Goal: Communication & Community: Participate in discussion

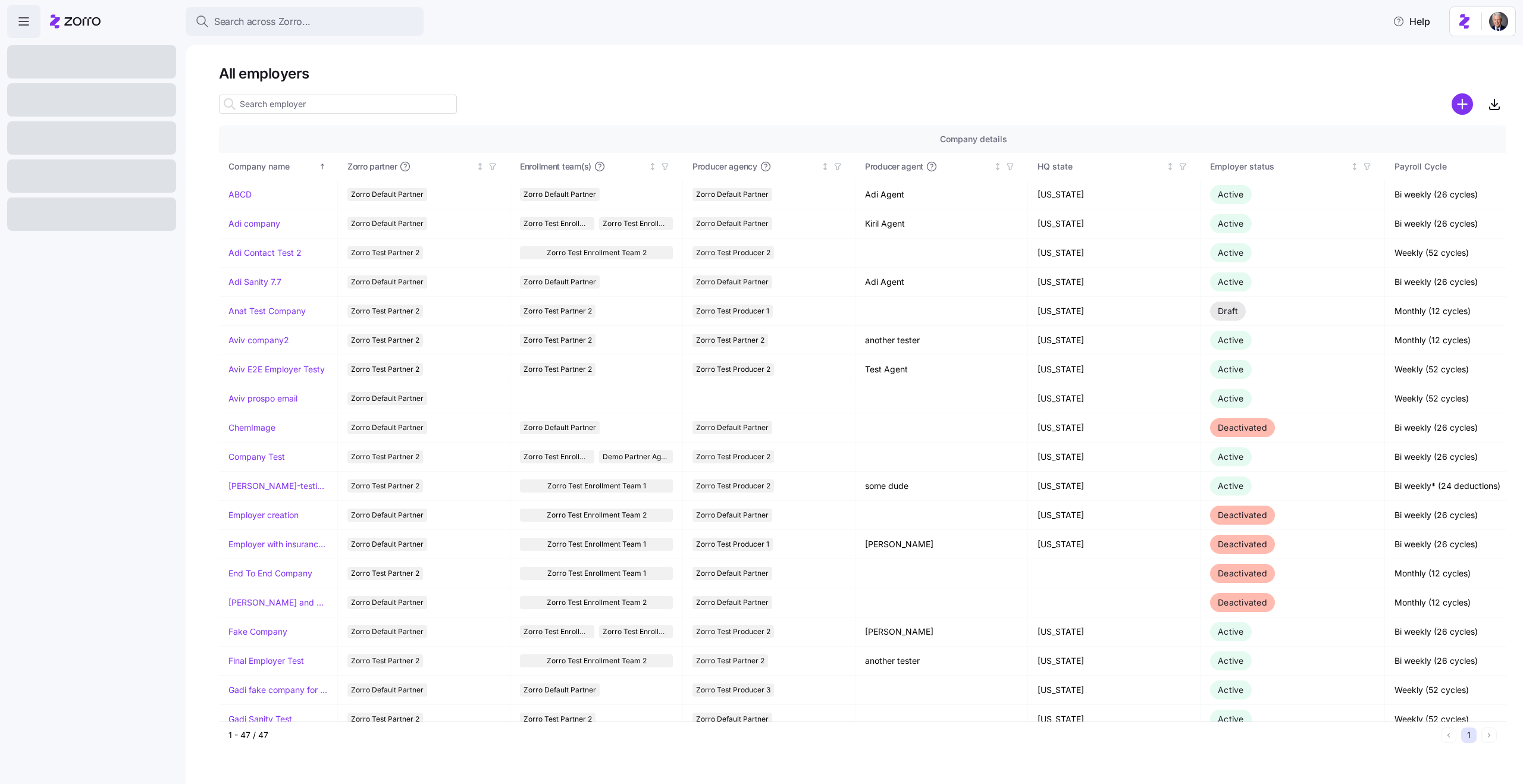
click at [369, 100] on input at bounding box center [338, 104] width 238 height 19
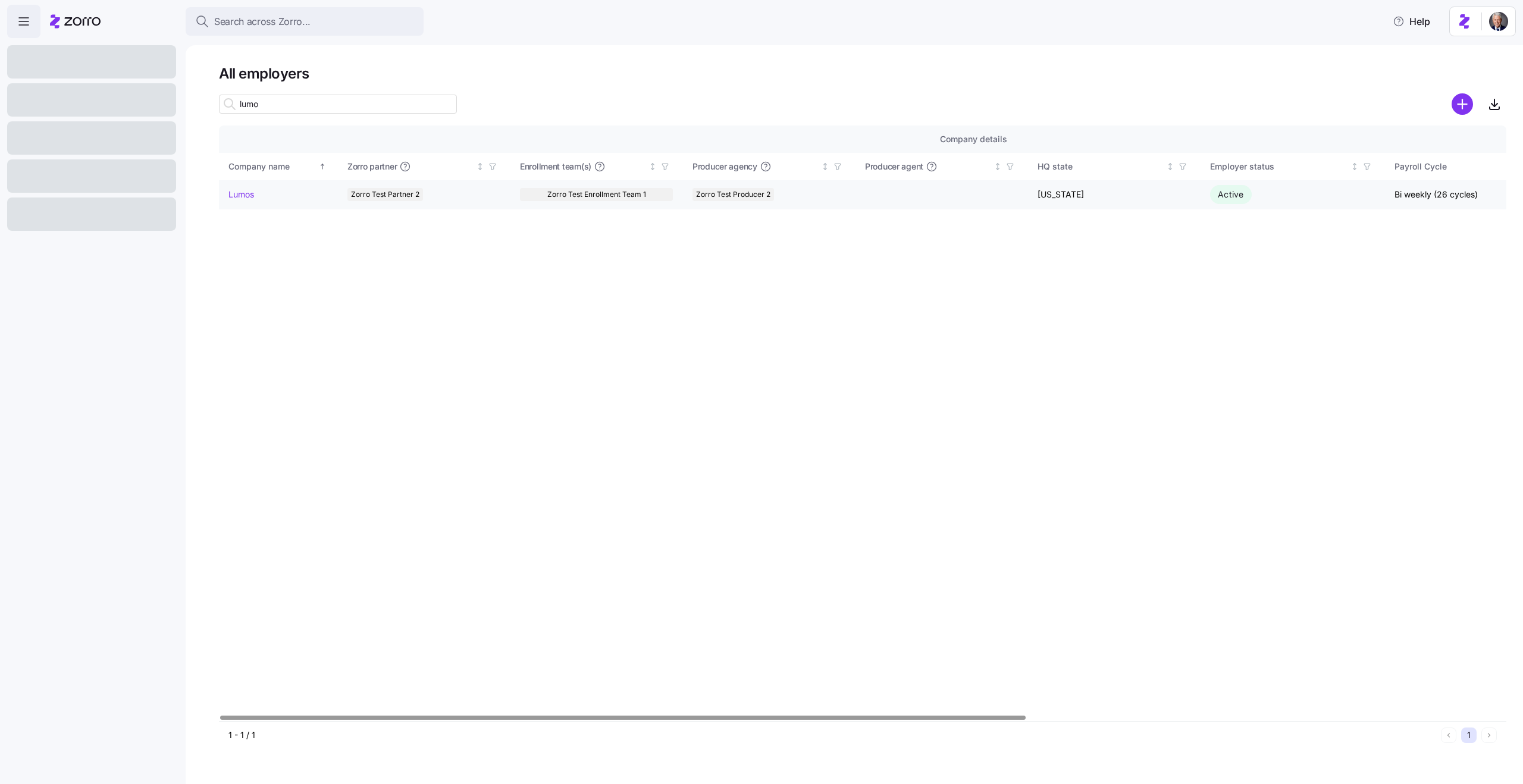
type input "lumo"
click at [240, 196] on link "Lumos" at bounding box center [241, 195] width 25 height 12
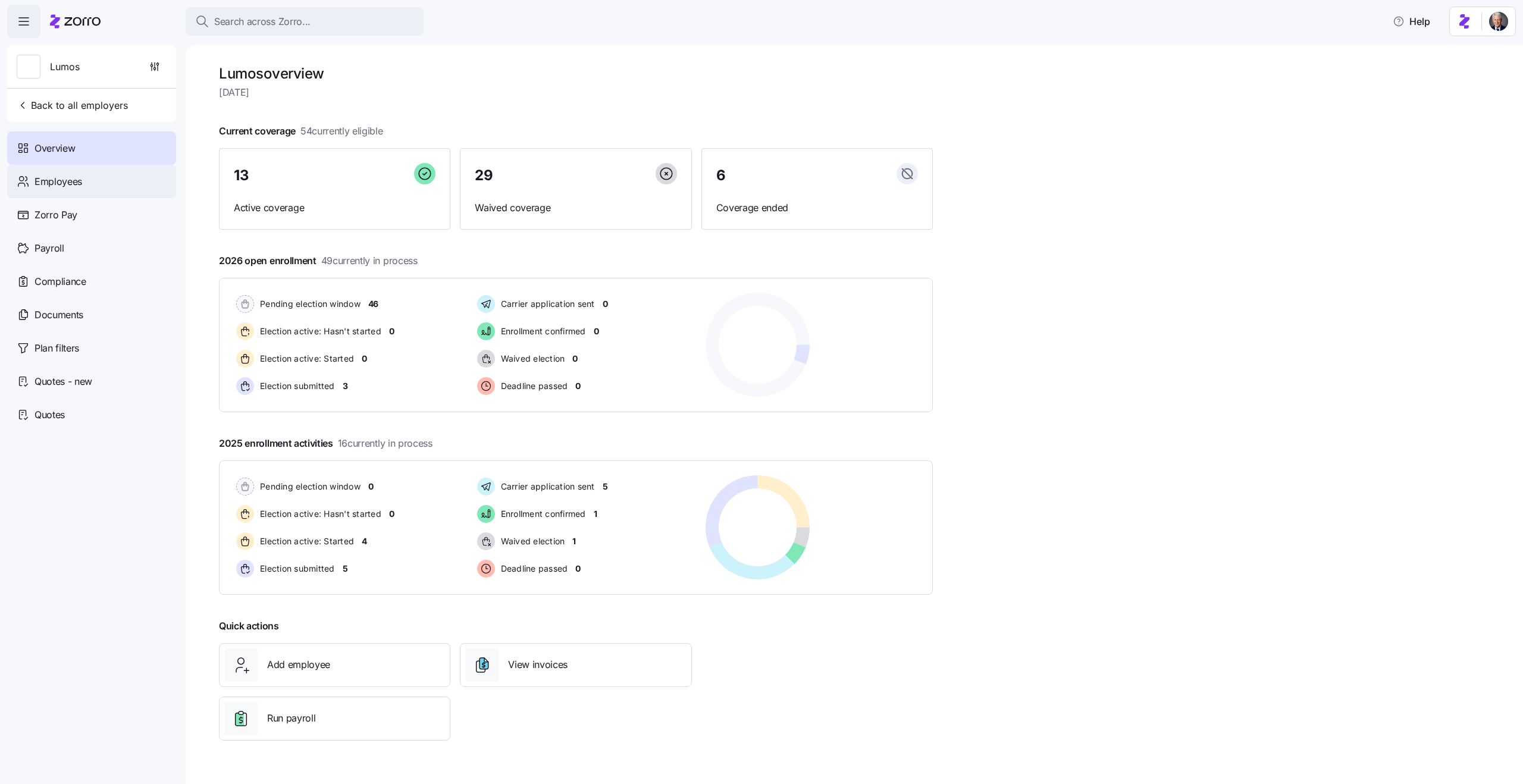
click at [58, 195] on div "Employees" at bounding box center [91, 182] width 169 height 33
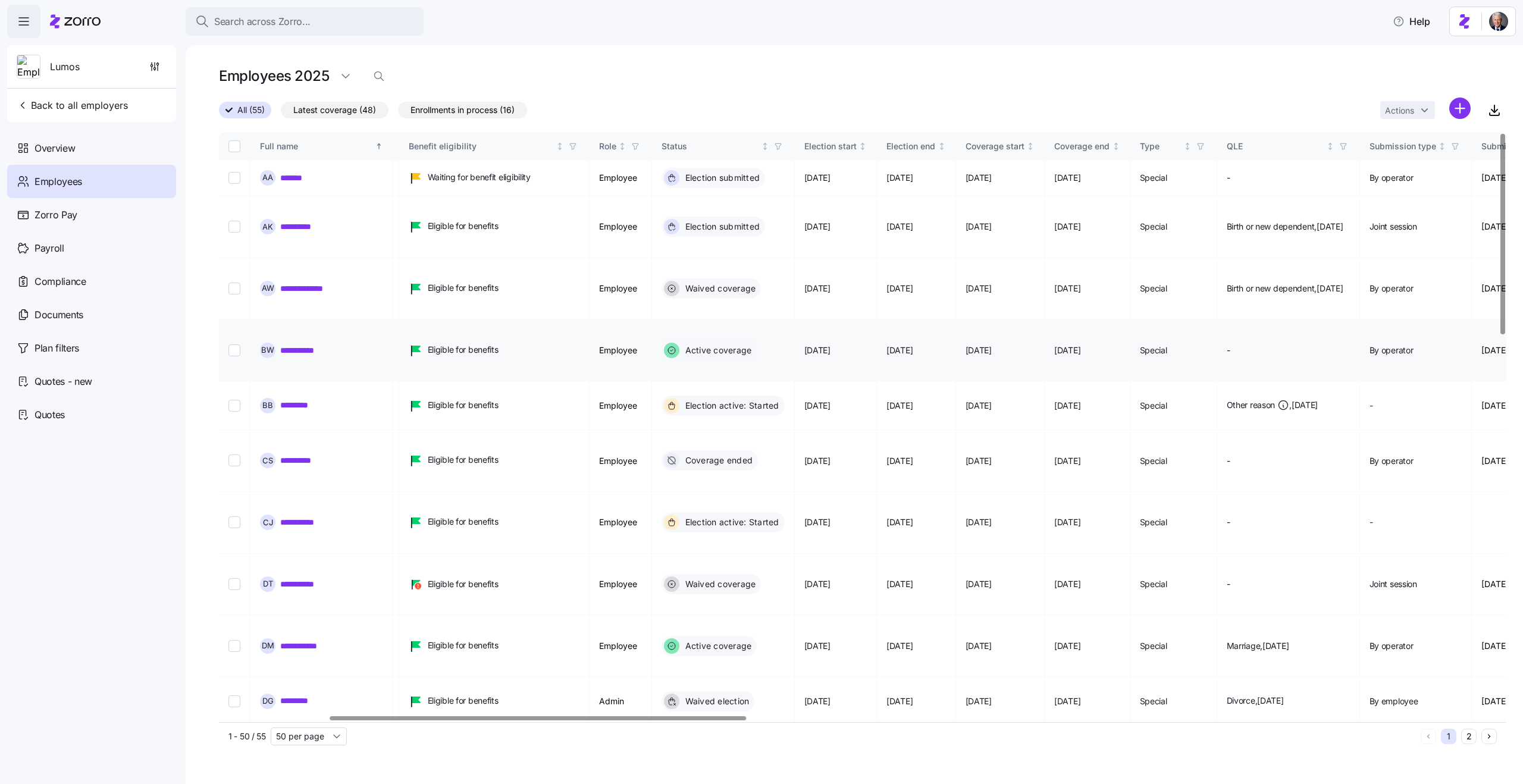
scroll to position [0, 395]
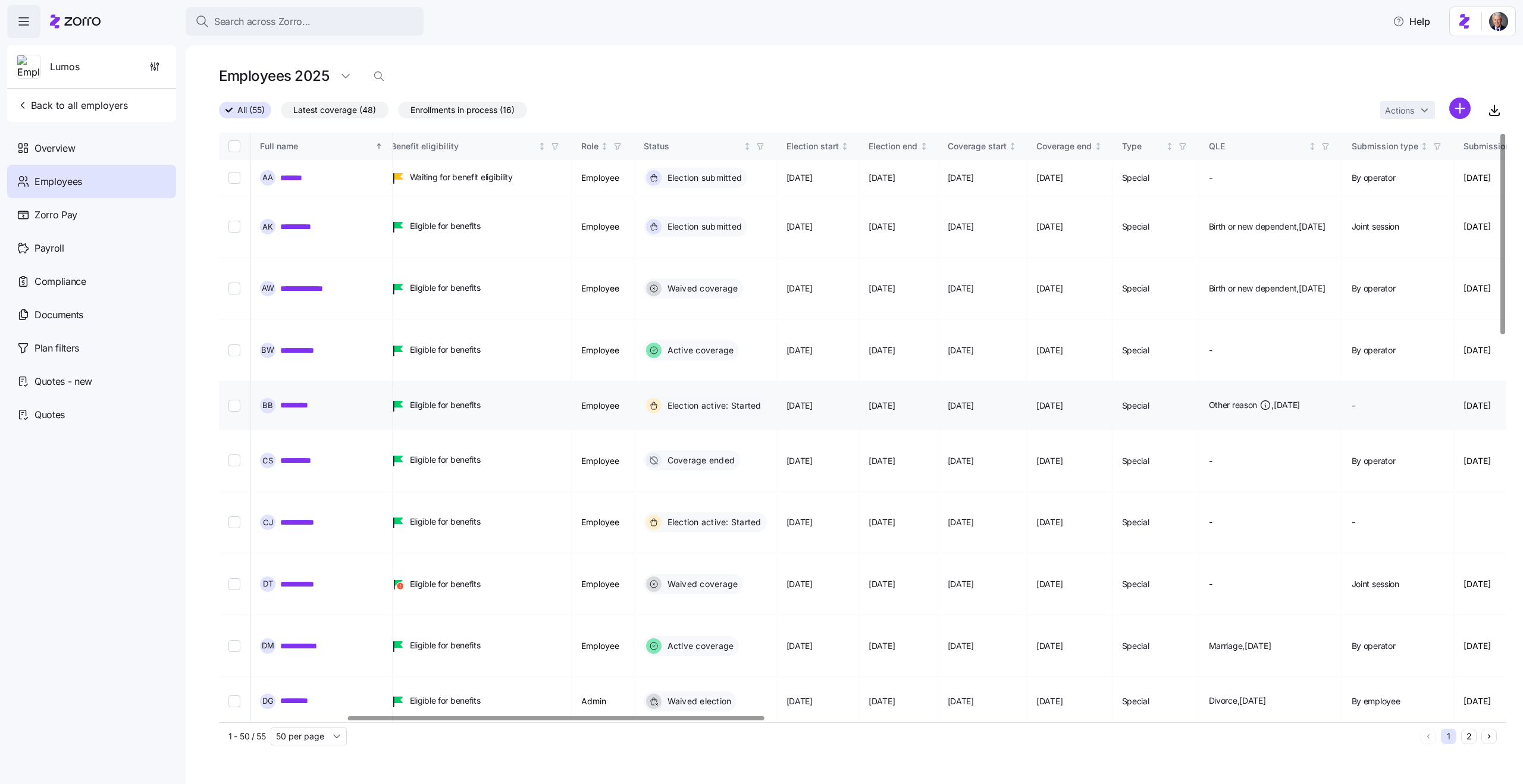
click at [297, 399] on link "*********" at bounding box center [301, 405] width 43 height 12
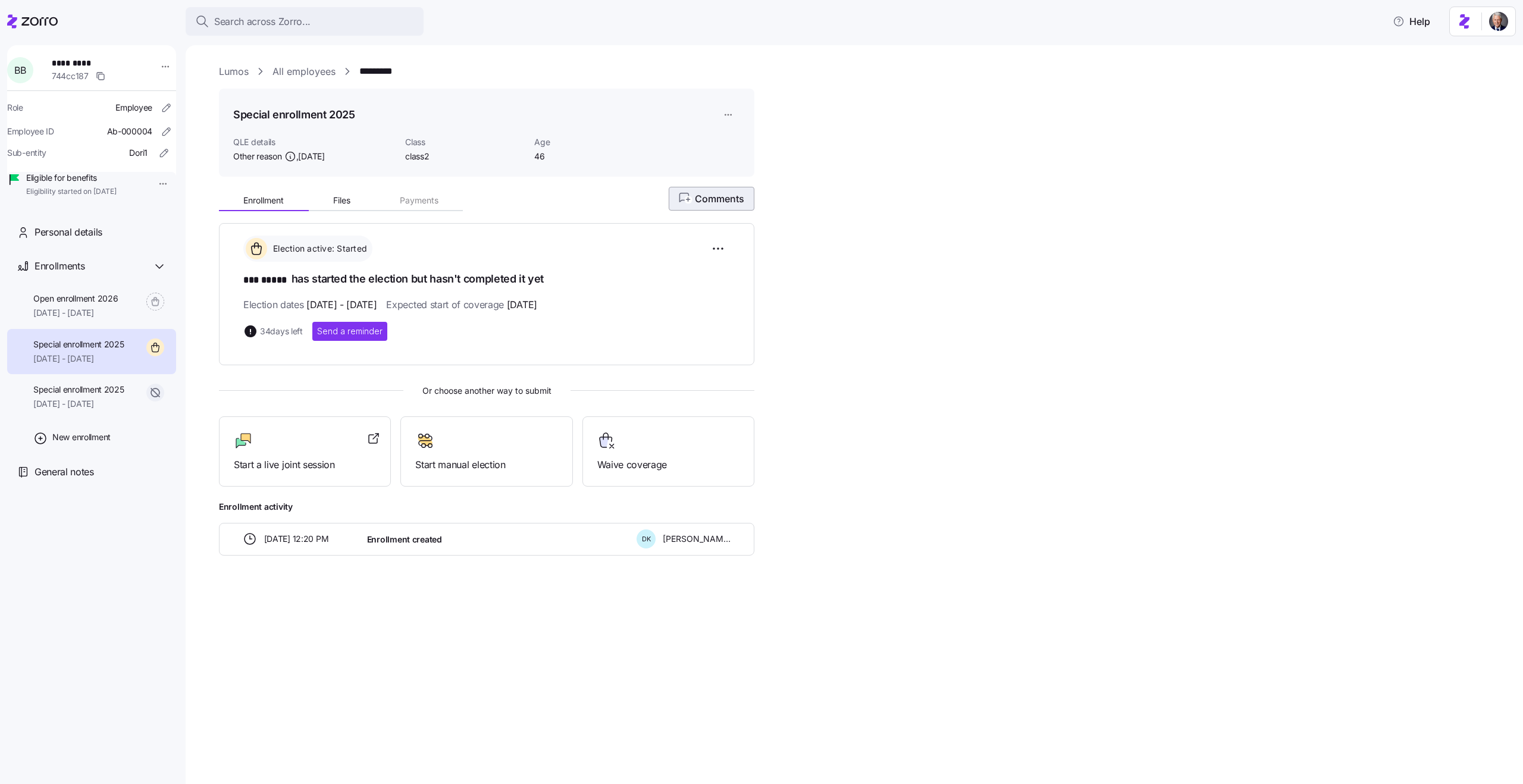
click at [725, 204] on span "Comments" at bounding box center [711, 198] width 65 height 14
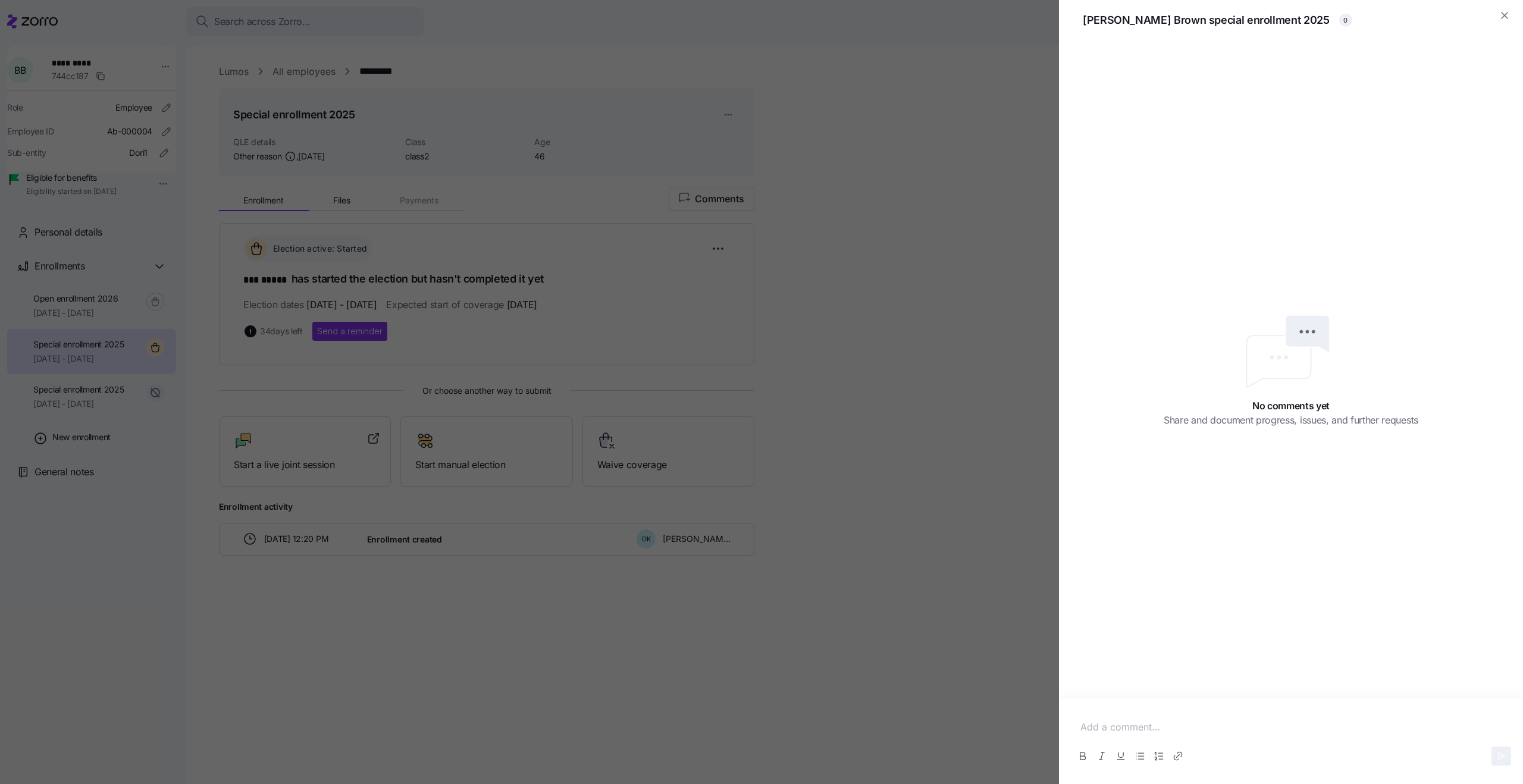
click at [907, 282] on div at bounding box center [762, 392] width 1523 height 784
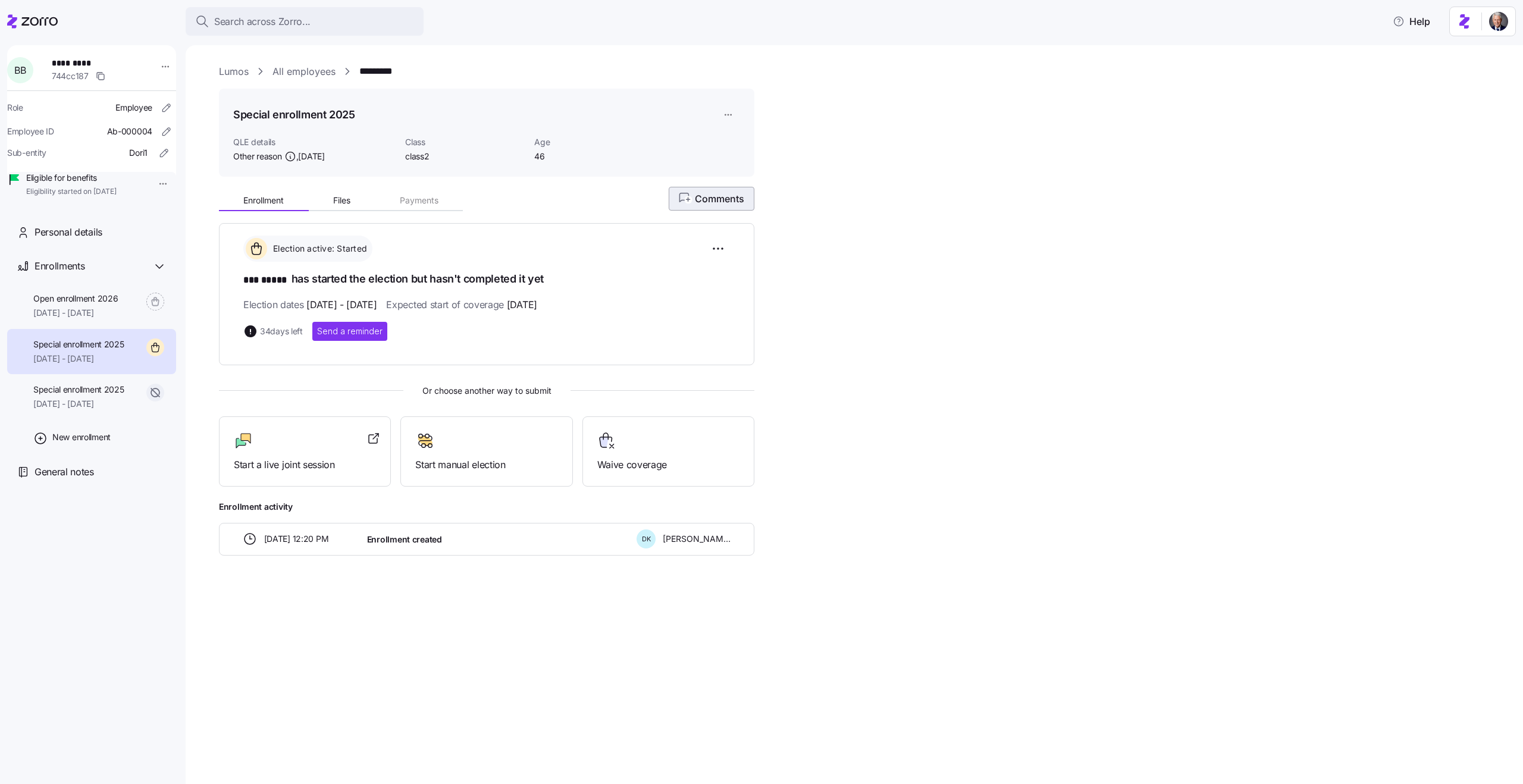
click at [686, 195] on icon "button" at bounding box center [686, 199] width 16 height 12
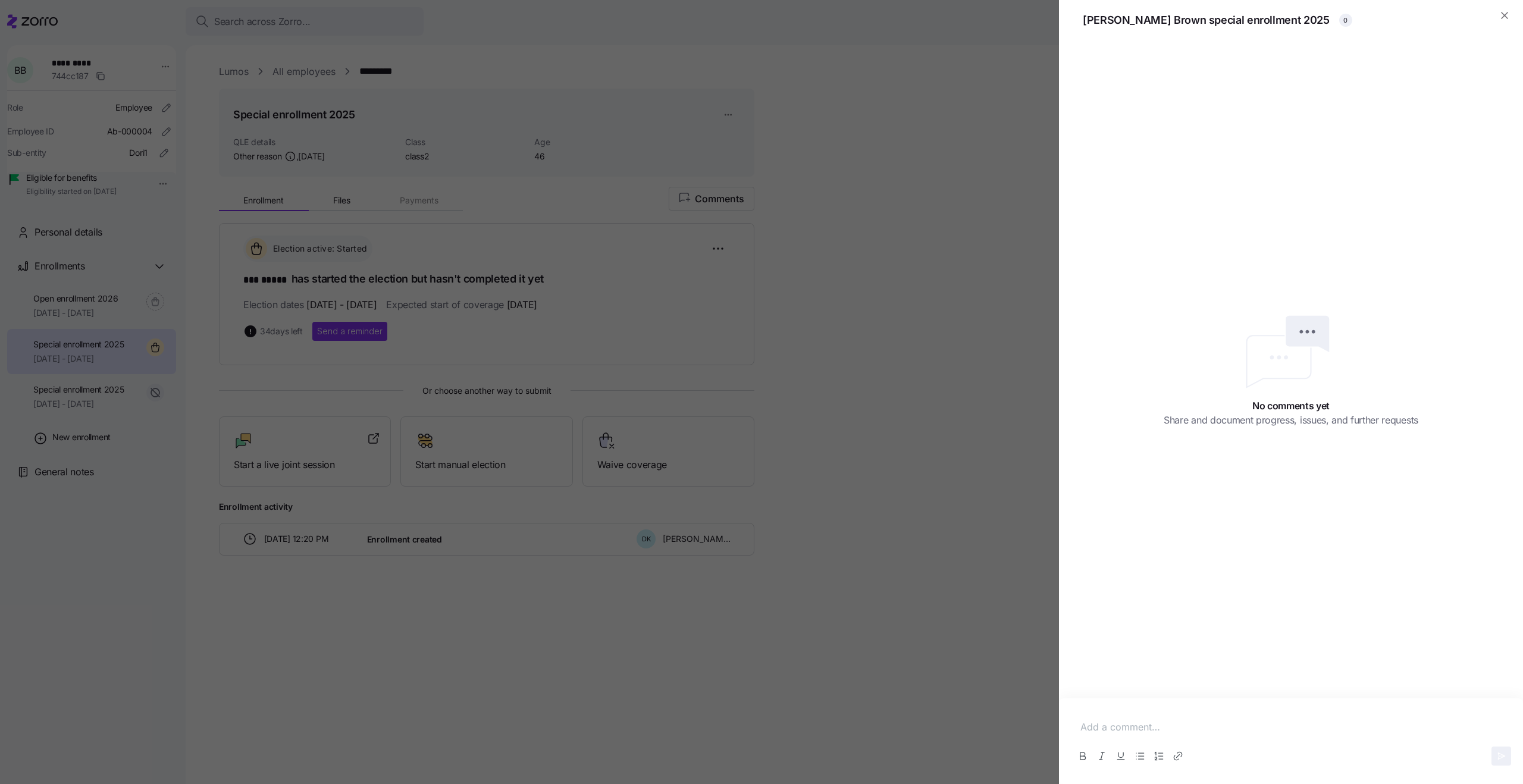
click at [812, 265] on div at bounding box center [762, 392] width 1523 height 784
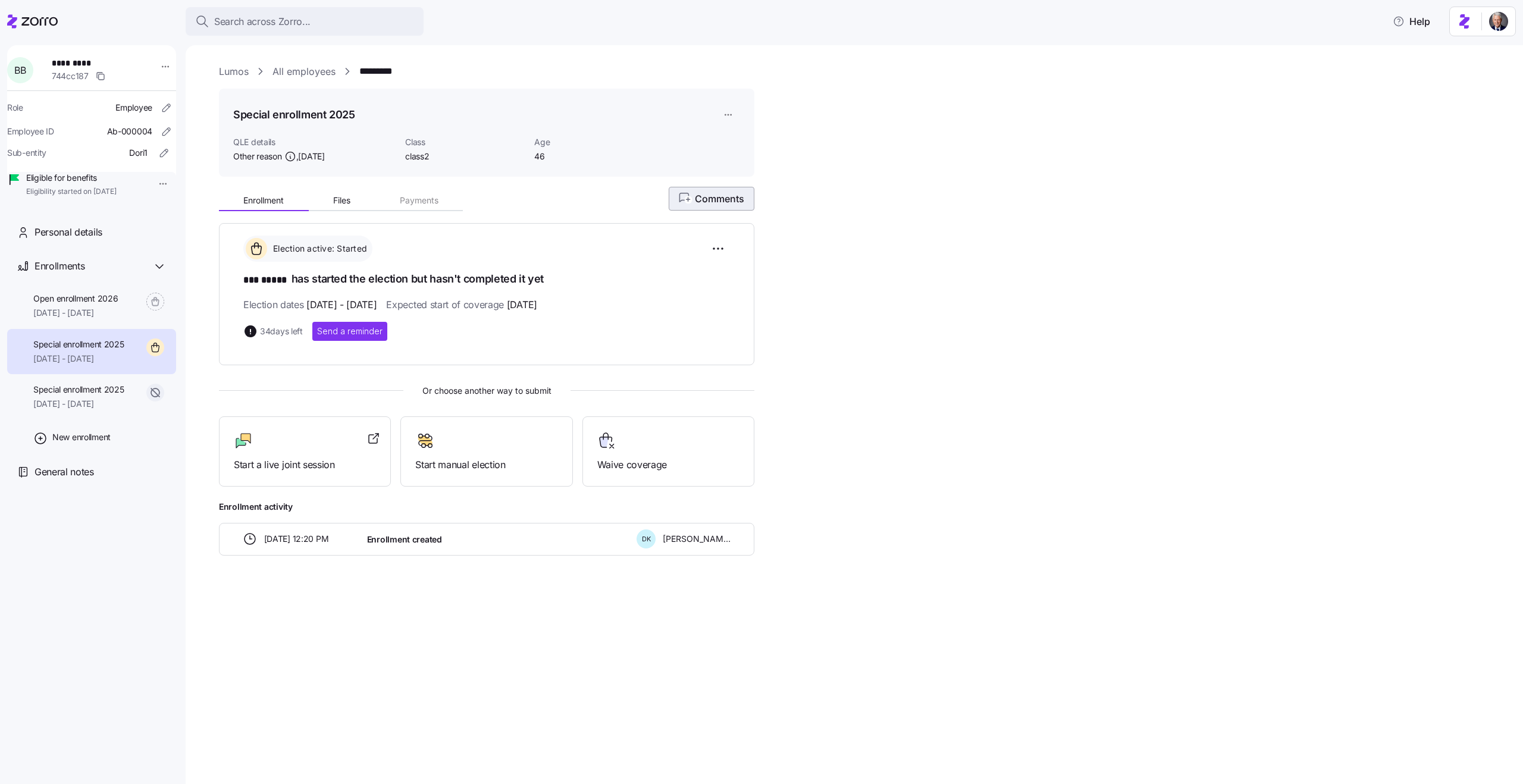
click at [692, 196] on icon "button" at bounding box center [686, 199] width 16 height 12
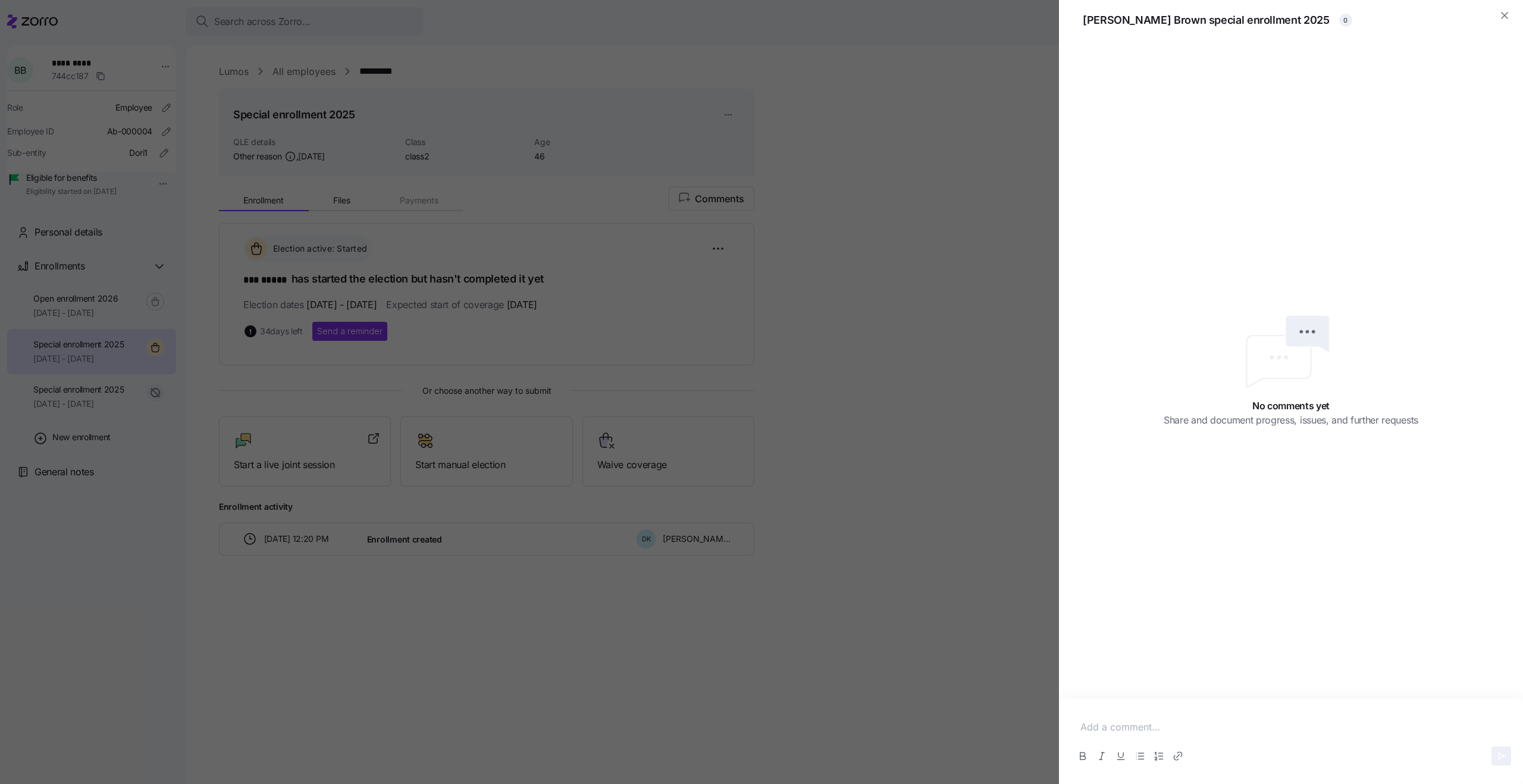
click at [855, 249] on div at bounding box center [762, 392] width 1523 height 784
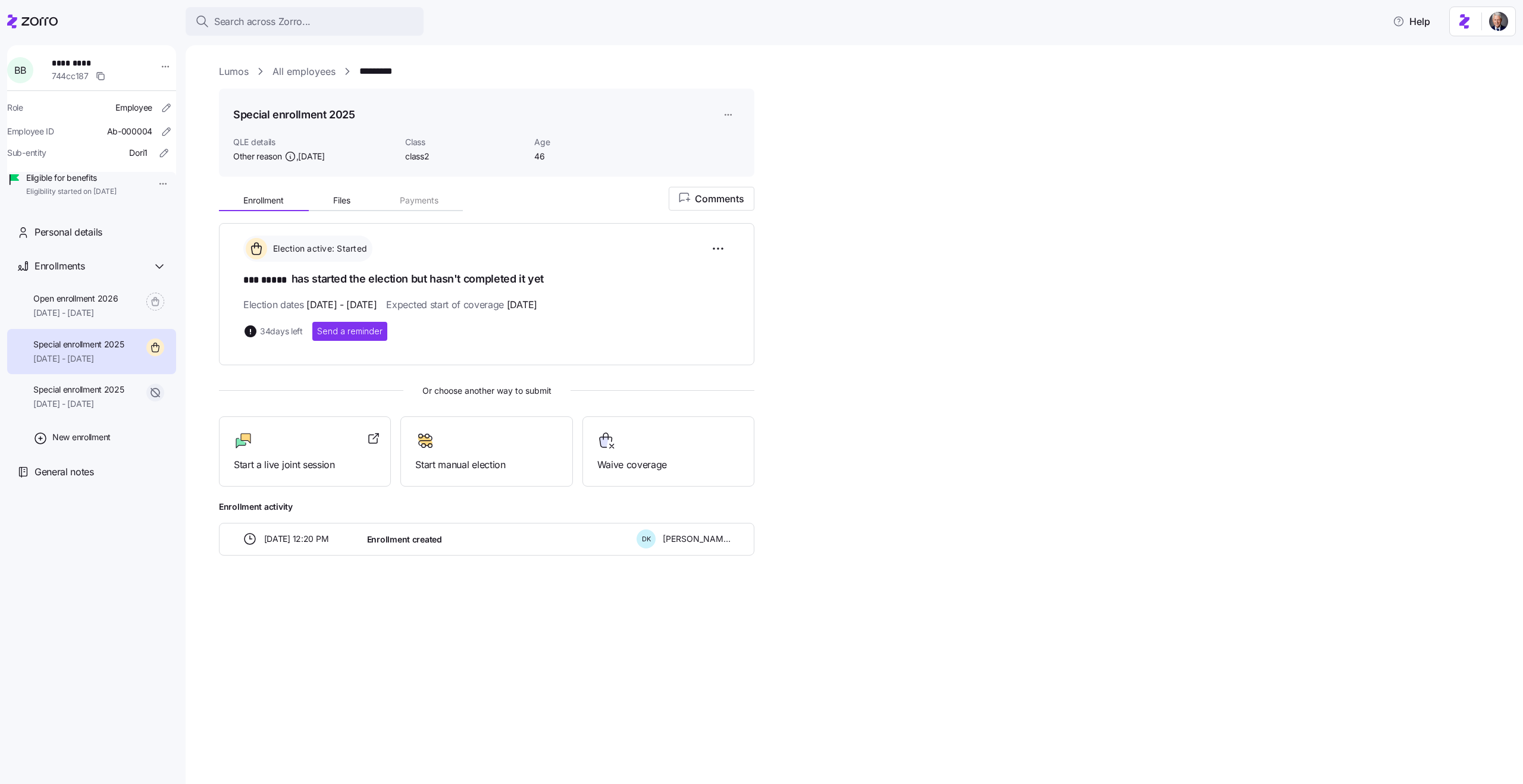
click at [727, 211] on div "Enrollment Files Payments Comments Election active: Started *** ***** has start…" at bounding box center [863, 370] width 1287 height 368
click at [689, 196] on circle "button" at bounding box center [688, 199] width 8 height 8
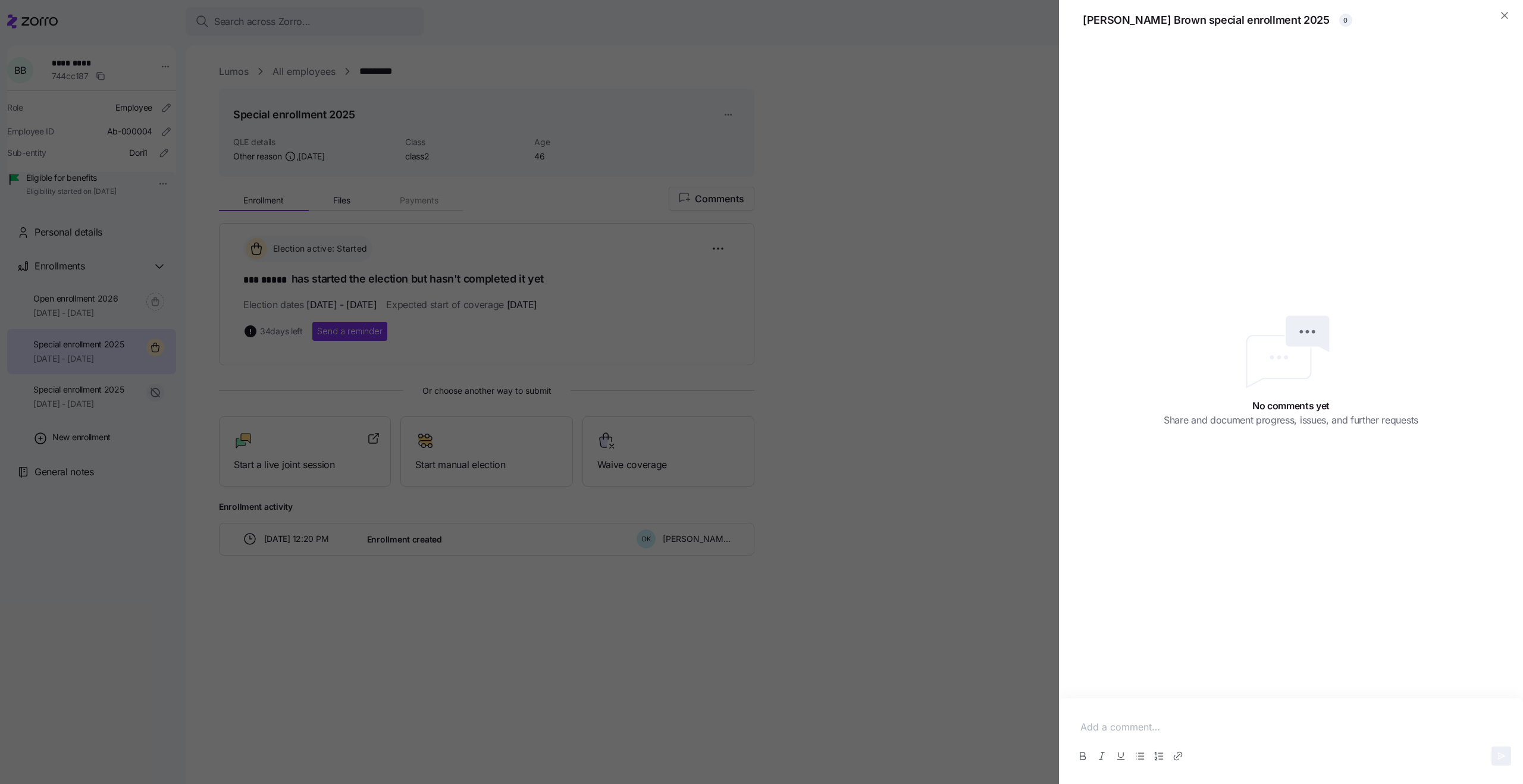
click at [826, 232] on div at bounding box center [762, 392] width 1523 height 784
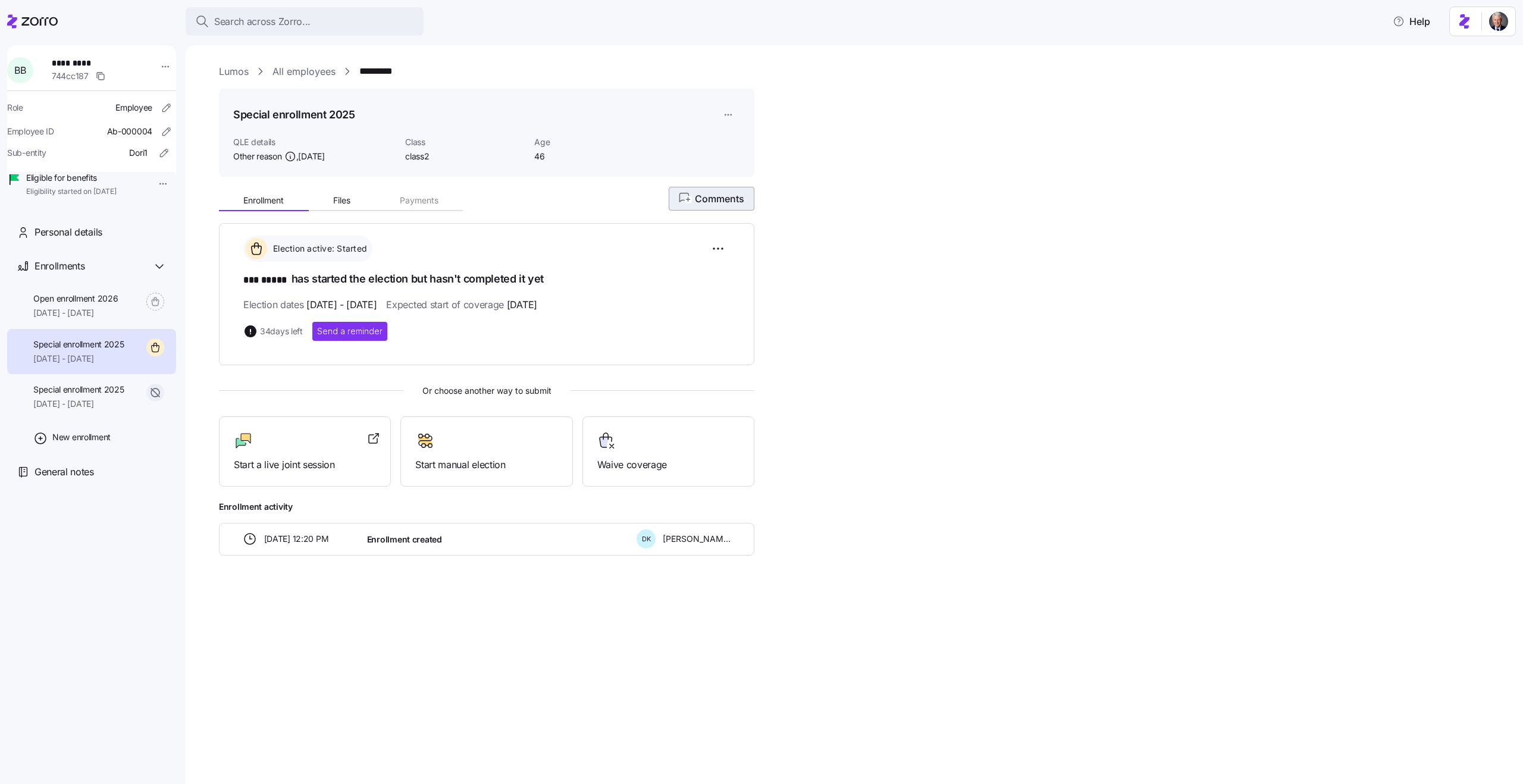
click at [684, 205] on span "Comments" at bounding box center [711, 198] width 65 height 14
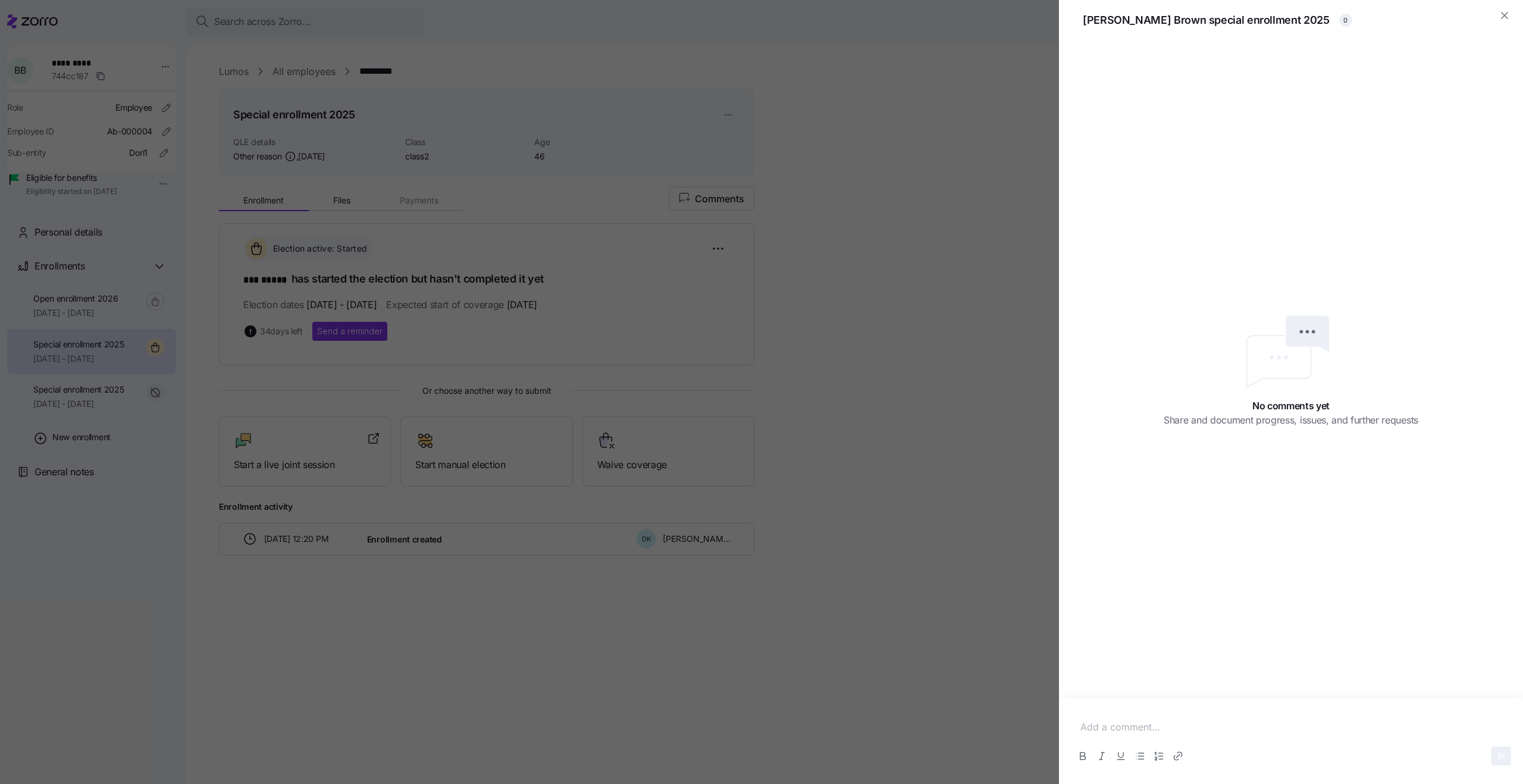
click at [807, 231] on div at bounding box center [762, 392] width 1523 height 784
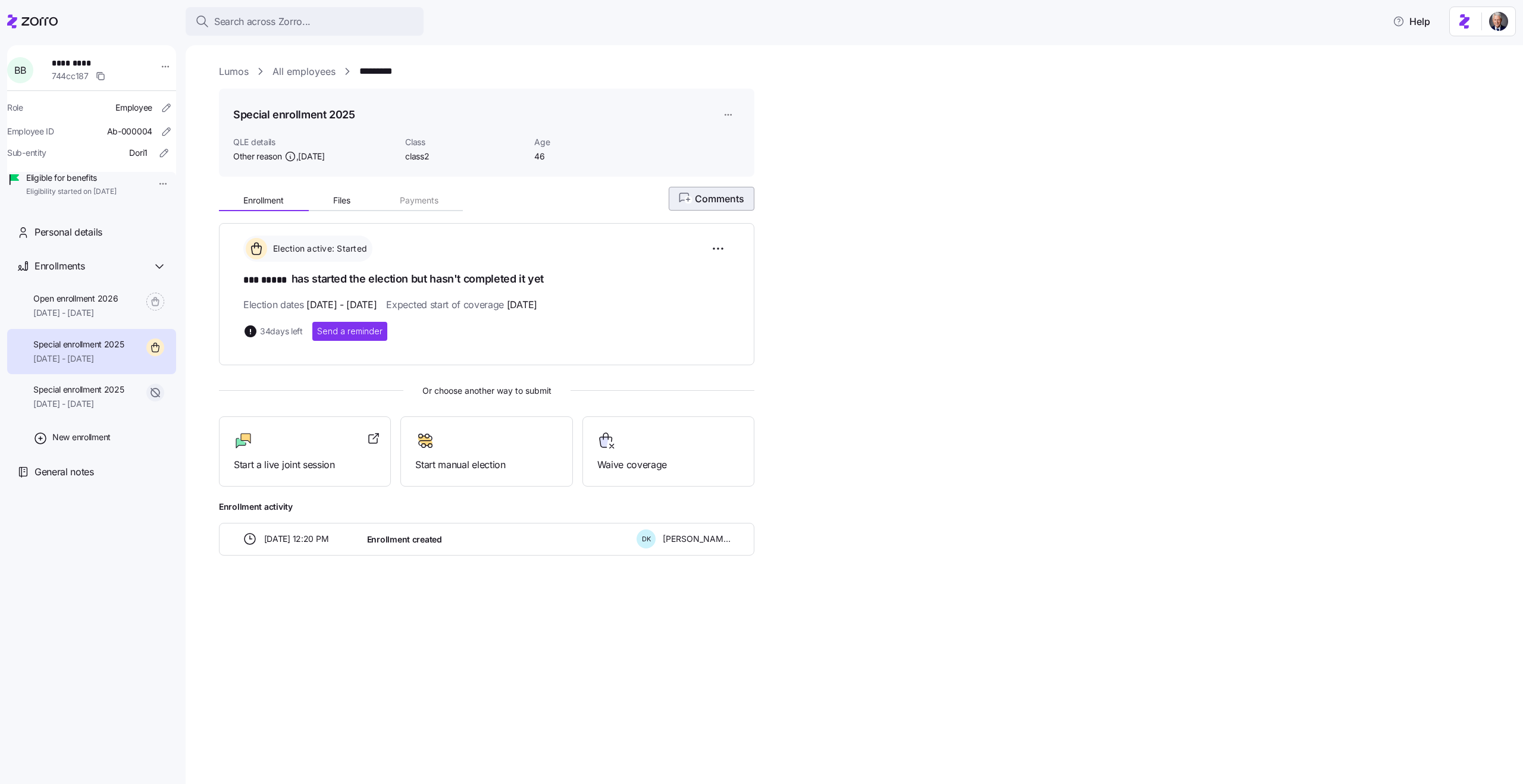
click at [704, 205] on span "Comments" at bounding box center [711, 198] width 65 height 14
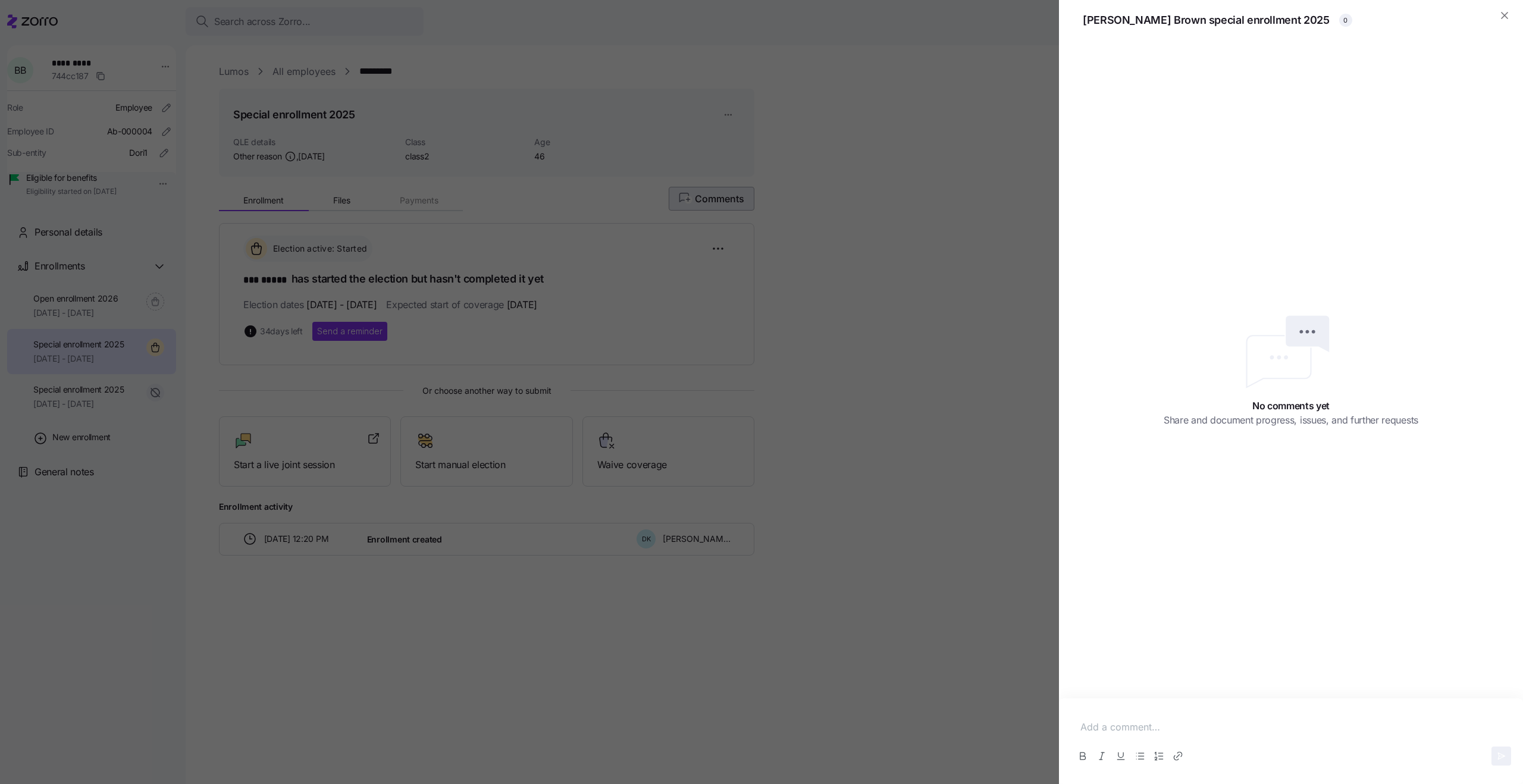
click at [704, 205] on div at bounding box center [762, 392] width 1523 height 784
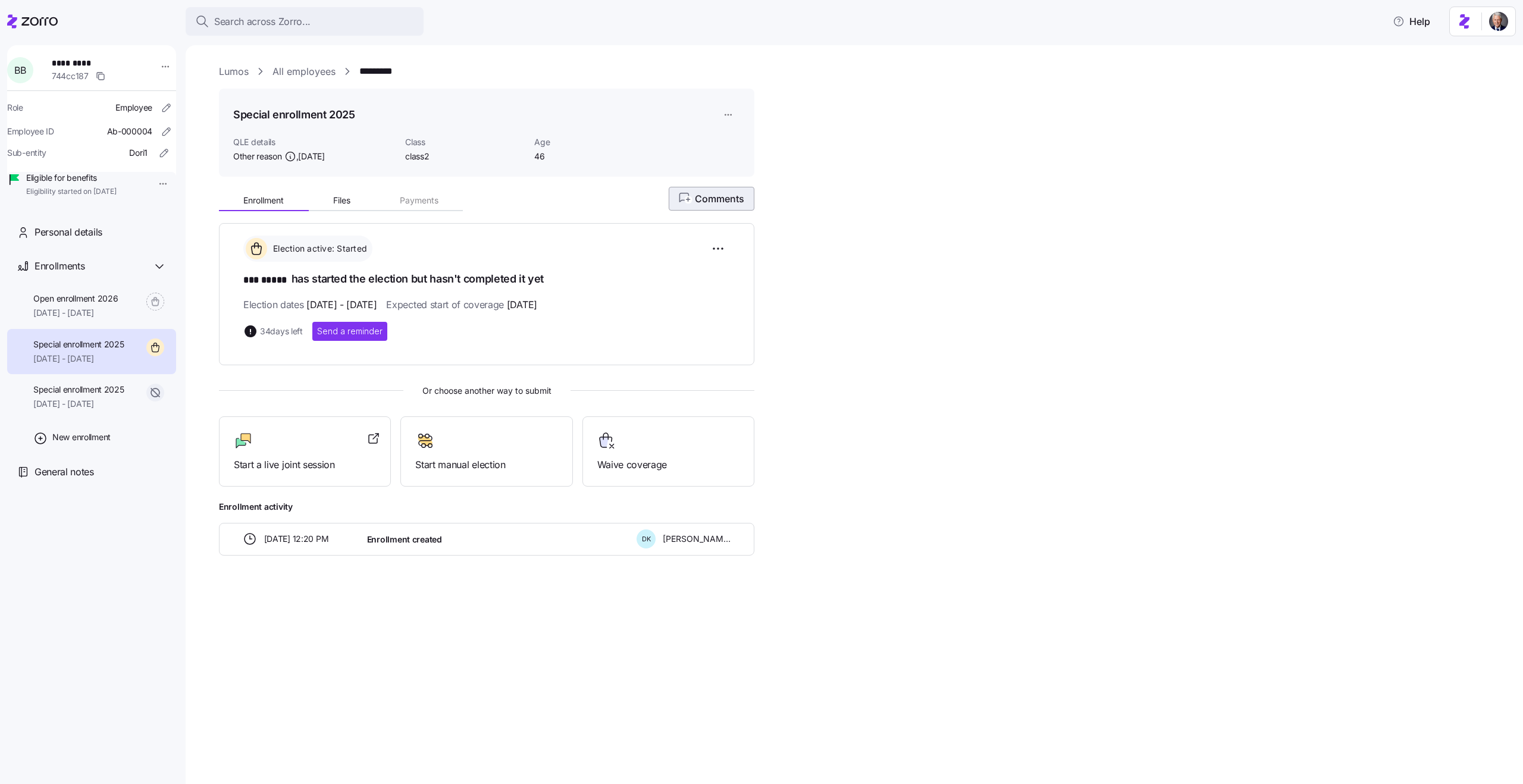
click at [704, 205] on span "Comments" at bounding box center [711, 198] width 65 height 14
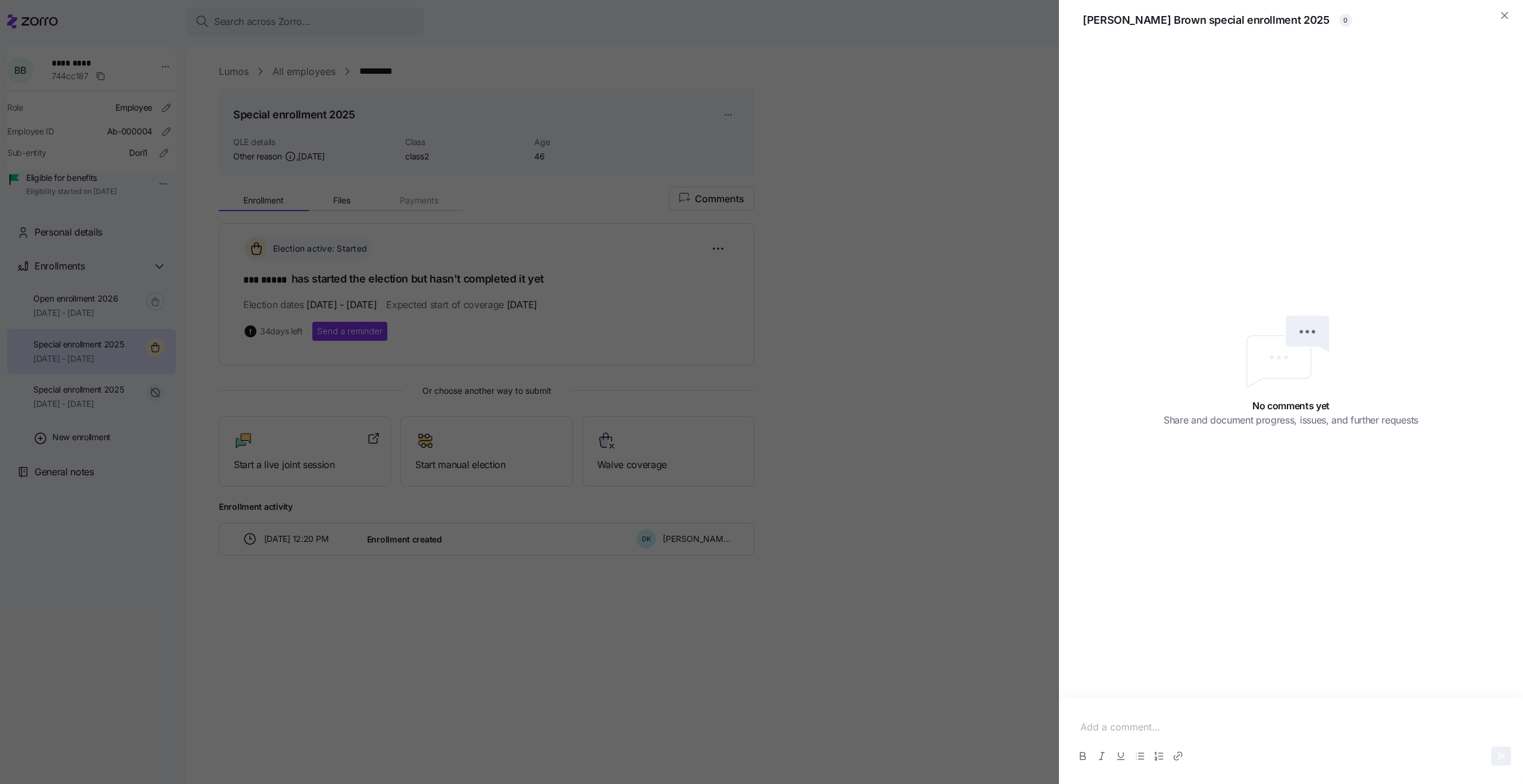
click at [1163, 717] on div at bounding box center [1291, 726] width 440 height 34
click at [1163, 717] on div "This is my first message" at bounding box center [1291, 726] width 440 height 34
drag, startPoint x: 1127, startPoint y: 726, endPoint x: 1239, endPoint y: 723, distance: 112.0
click at [1239, 723] on p "This is my first message" at bounding box center [1291, 726] width 421 height 15
click at [1077, 754] on icon "Bold" at bounding box center [1083, 756] width 12 height 12
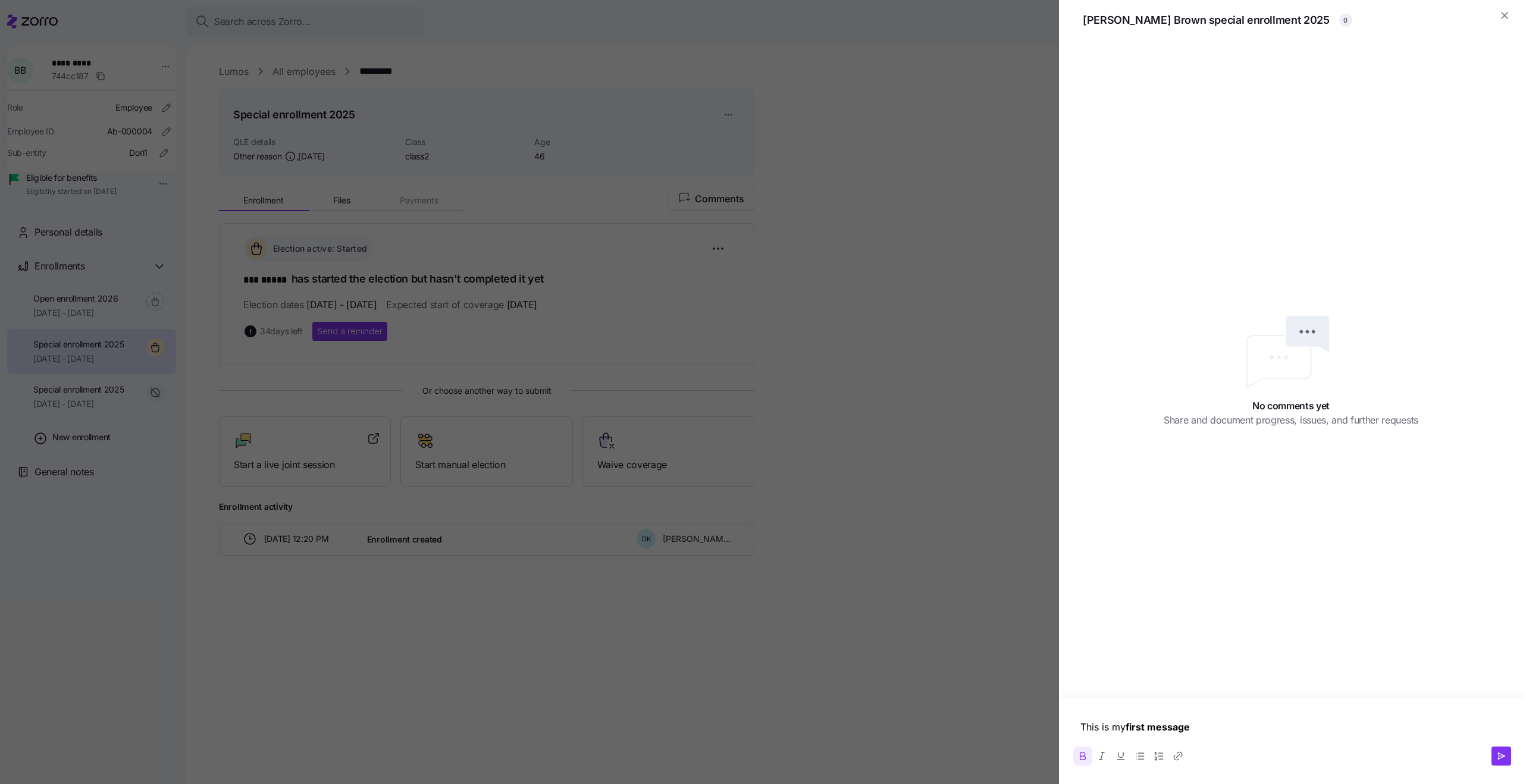
click at [1113, 756] on button "Underline" at bounding box center [1120, 756] width 19 height 19
click at [1102, 755] on icon "Italic" at bounding box center [1102, 756] width 12 height 12
click at [1209, 729] on p "This is my first message" at bounding box center [1291, 726] width 421 height 15
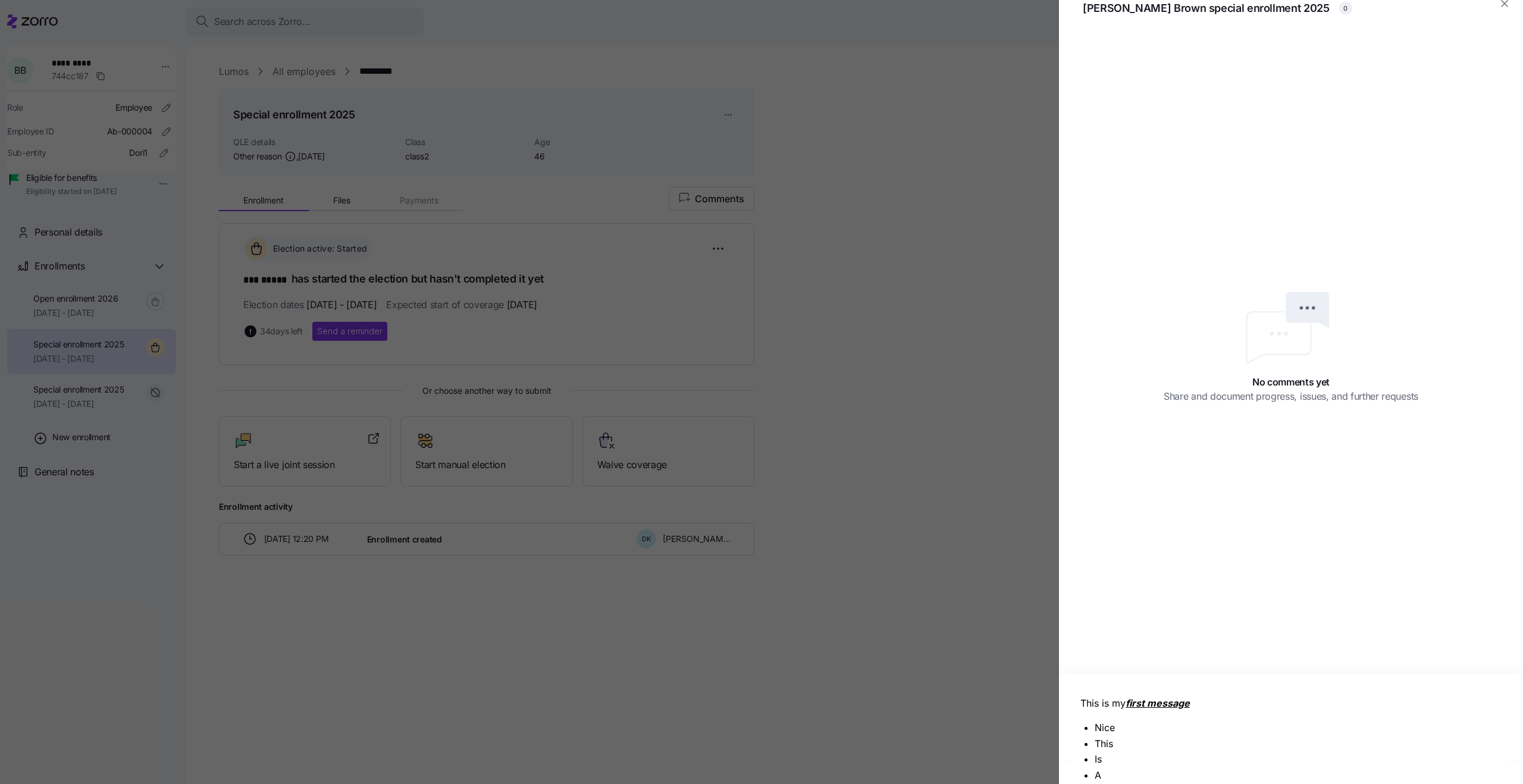
scroll to position [72, 0]
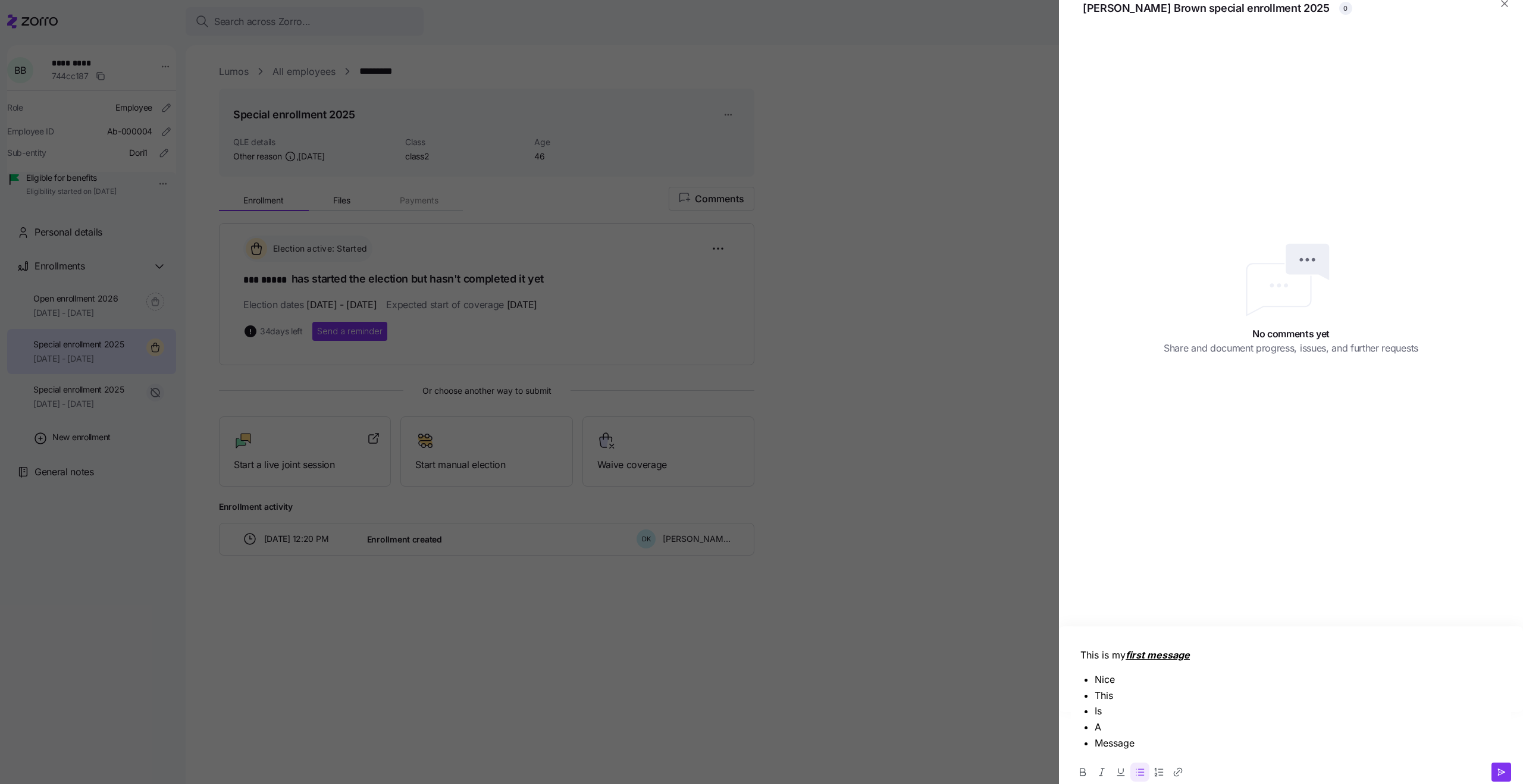
click at [1109, 745] on p "Message" at bounding box center [1298, 743] width 407 height 15
click at [1172, 773] on icon "Link" at bounding box center [1178, 772] width 12 height 12
click at [1164, 764] on input "Enter URL" at bounding box center [1172, 770] width 158 height 22
type input "h"
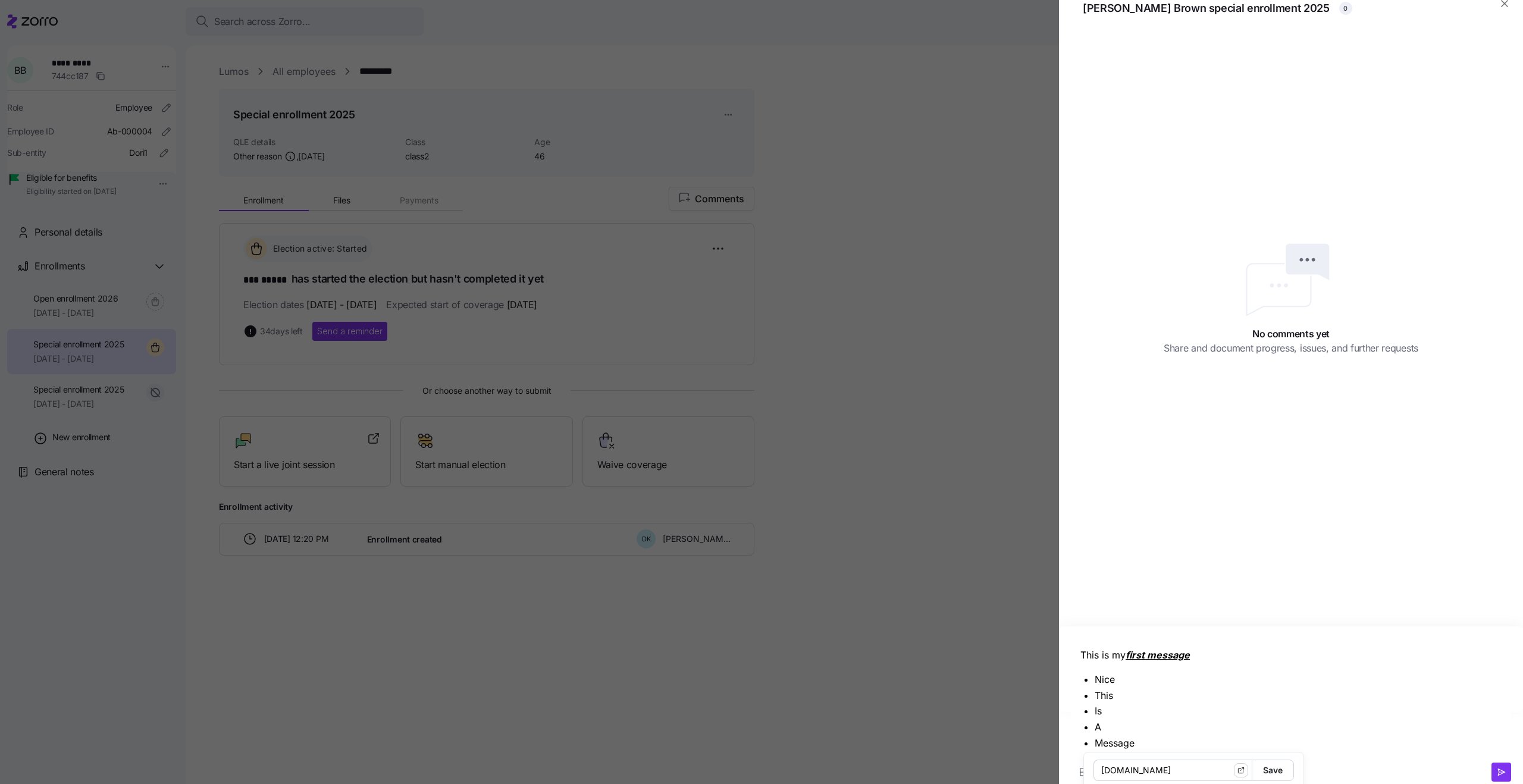
type input "[DOMAIN_NAME]"
click at [1186, 745] on p "Message" at bounding box center [1298, 743] width 407 height 15
click at [1503, 769] on icon "button" at bounding box center [1501, 772] width 10 height 10
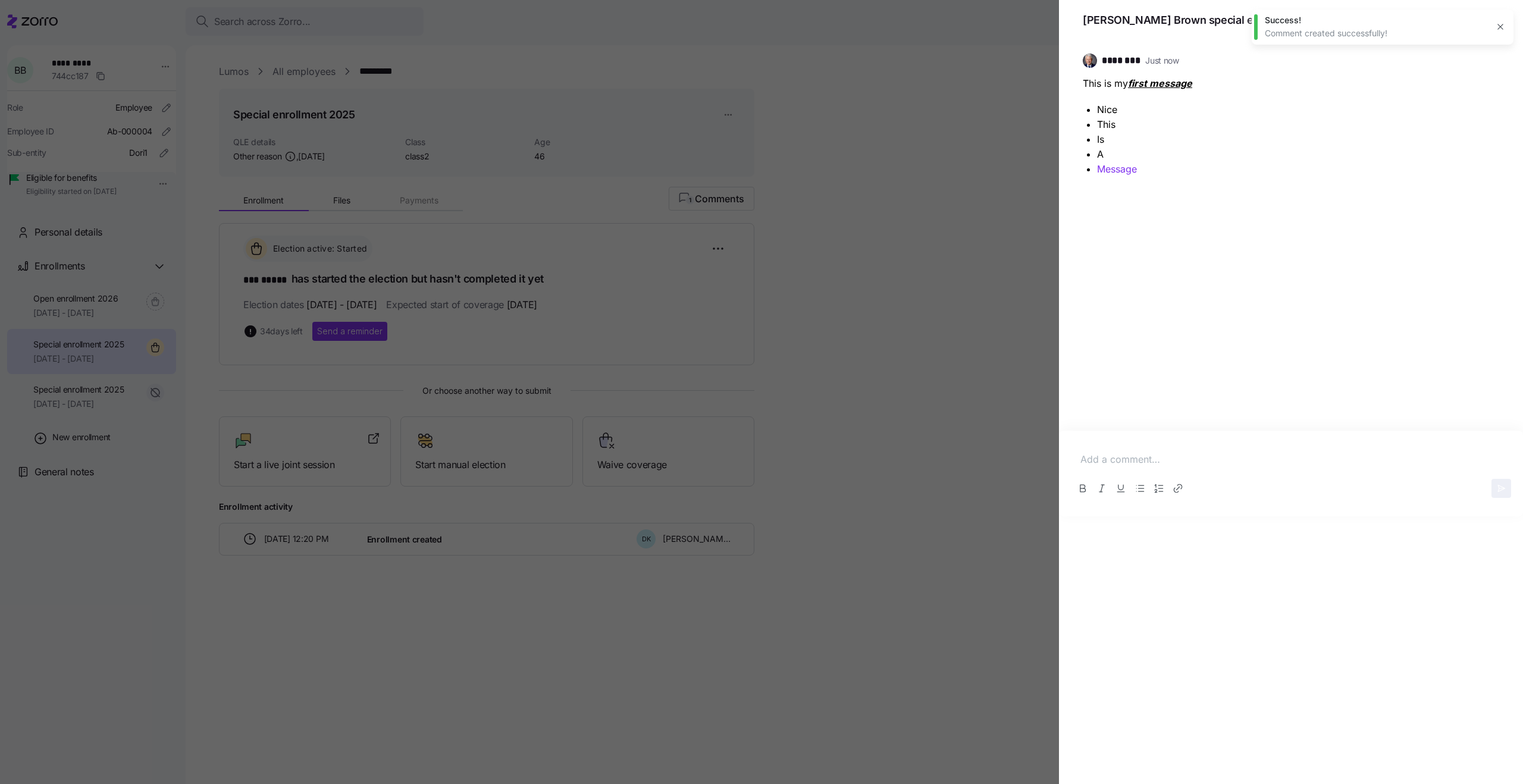
click at [1142, 457] on p at bounding box center [1291, 459] width 421 height 15
click at [1496, 488] on icon "button" at bounding box center [1501, 488] width 10 height 10
click at [1160, 456] on p at bounding box center [1291, 459] width 421 height 15
click at [1501, 28] on icon "button" at bounding box center [1499, 26] width 10 height 10
click at [1147, 456] on p at bounding box center [1291, 459] width 421 height 15
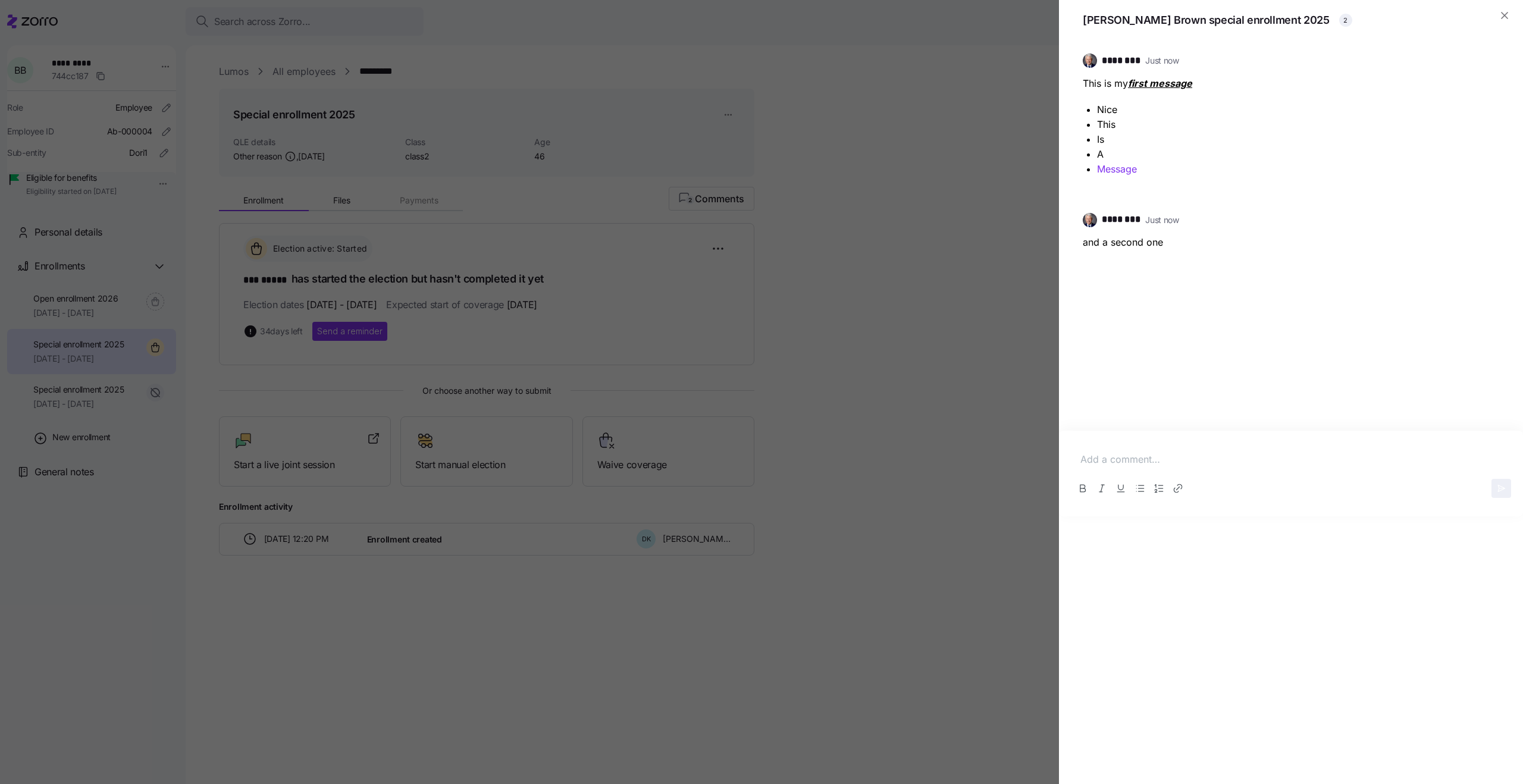
click at [962, 186] on div at bounding box center [762, 392] width 1523 height 784
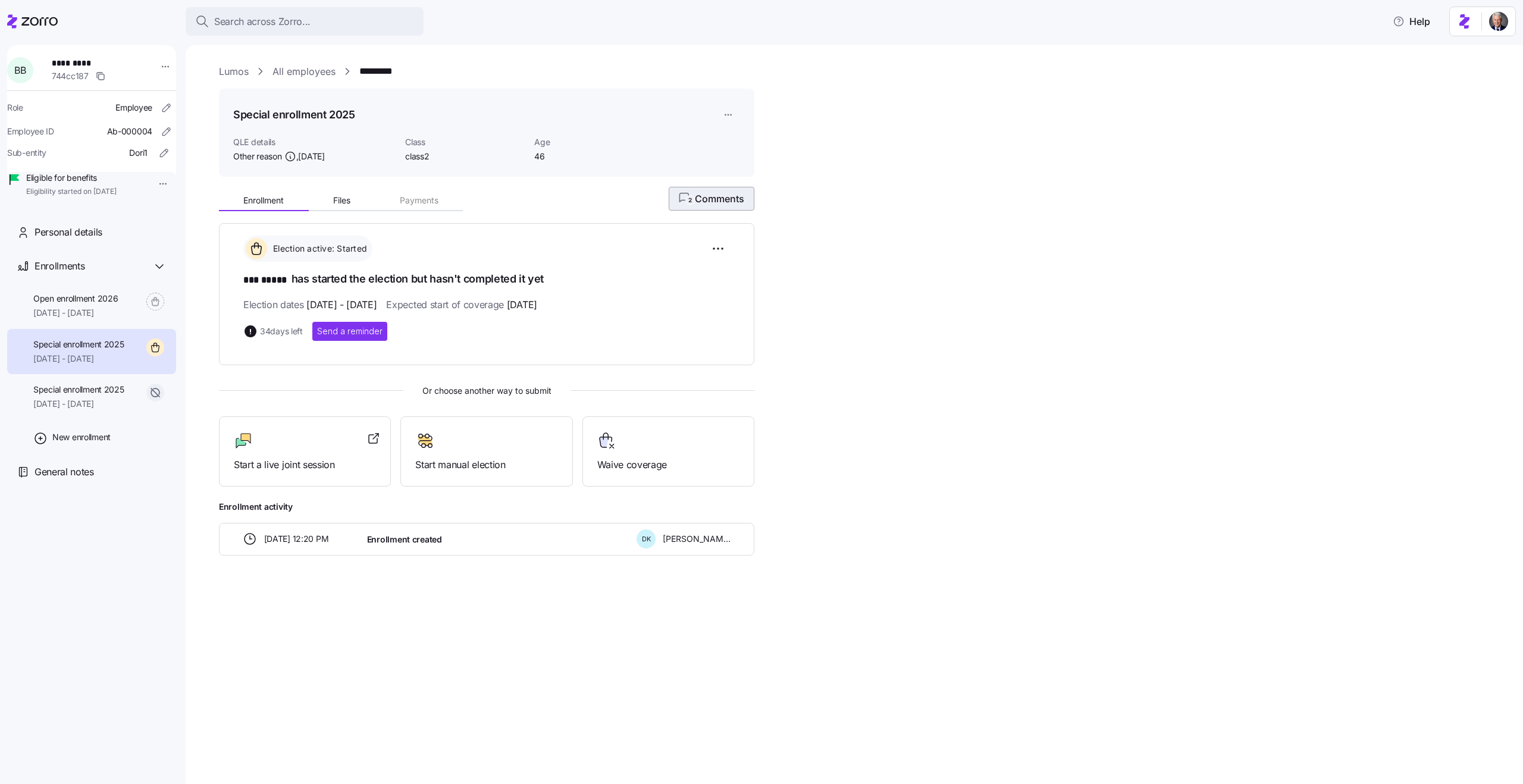
click at [699, 199] on span "2 Comments" at bounding box center [711, 198] width 65 height 14
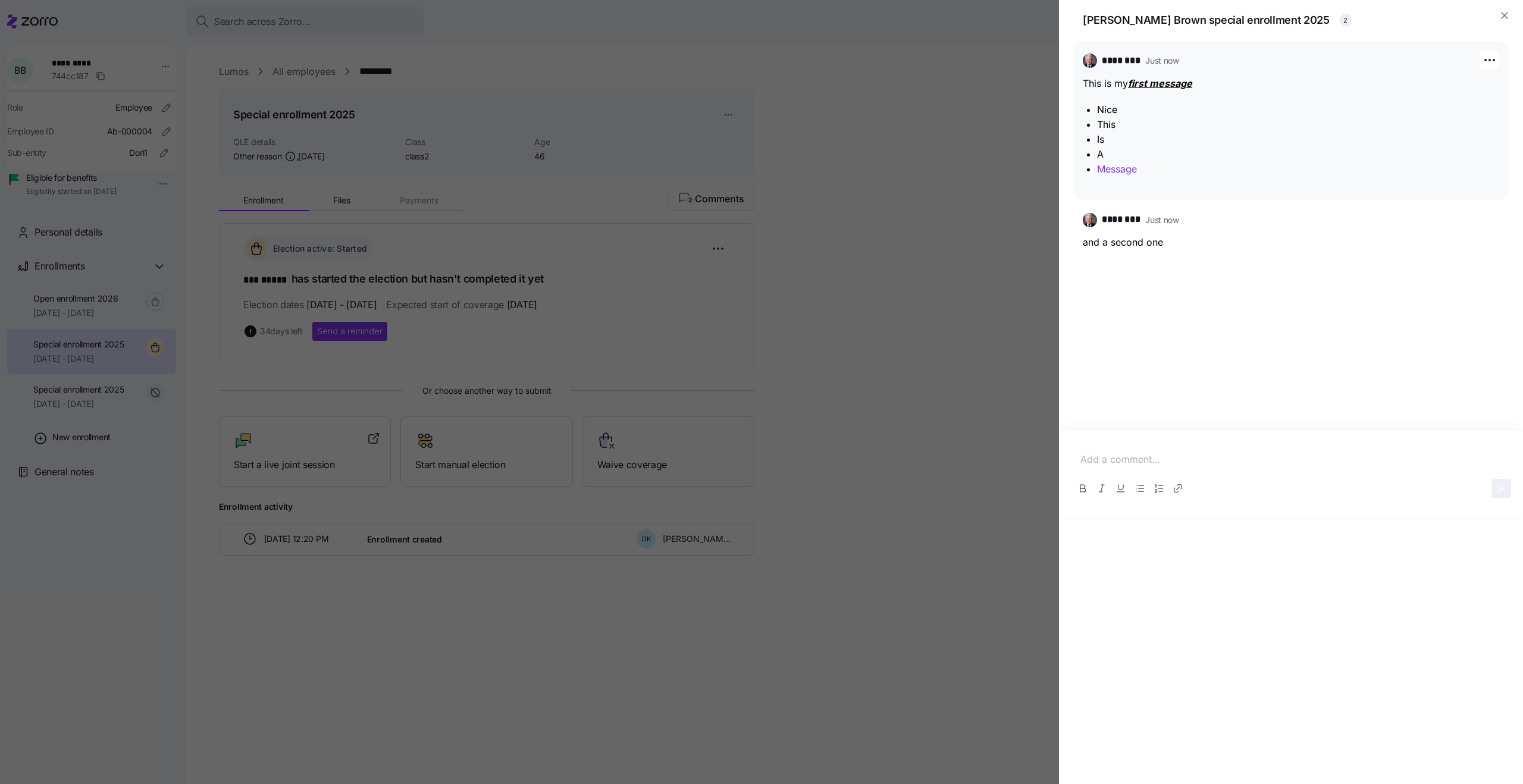
click at [1110, 163] on link "Message" at bounding box center [1117, 169] width 40 height 12
